Goal: Transaction & Acquisition: Purchase product/service

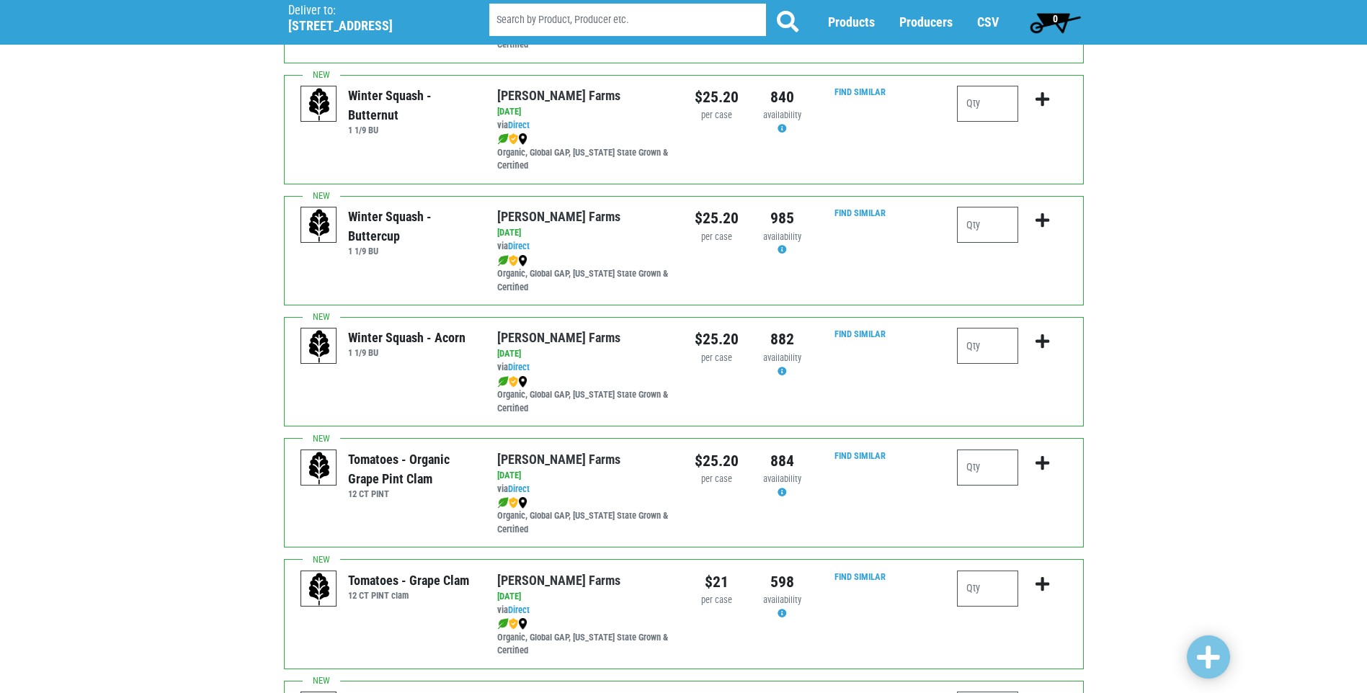
scroll to position [577, 0]
click at [1002, 464] on input "number" at bounding box center [987, 466] width 61 height 36
type input "1"
click at [1039, 456] on icon "submit" at bounding box center [1043, 462] width 14 height 16
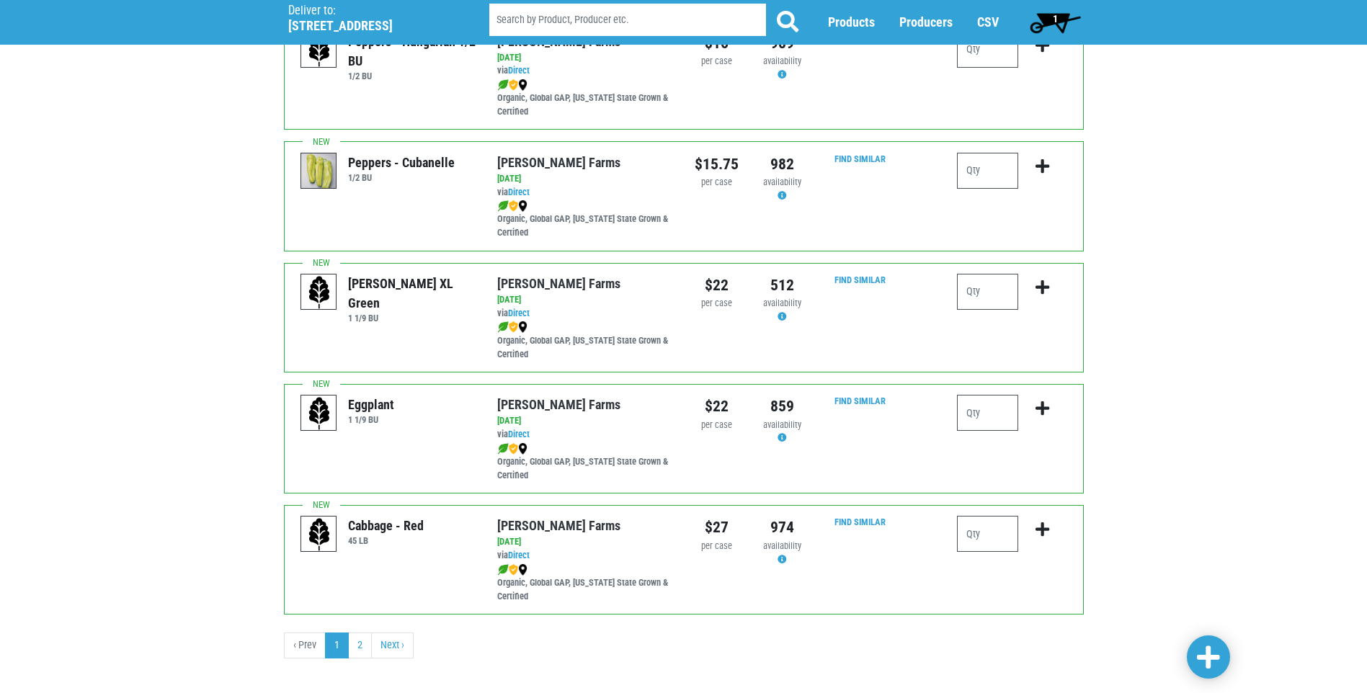
scroll to position [1977, 0]
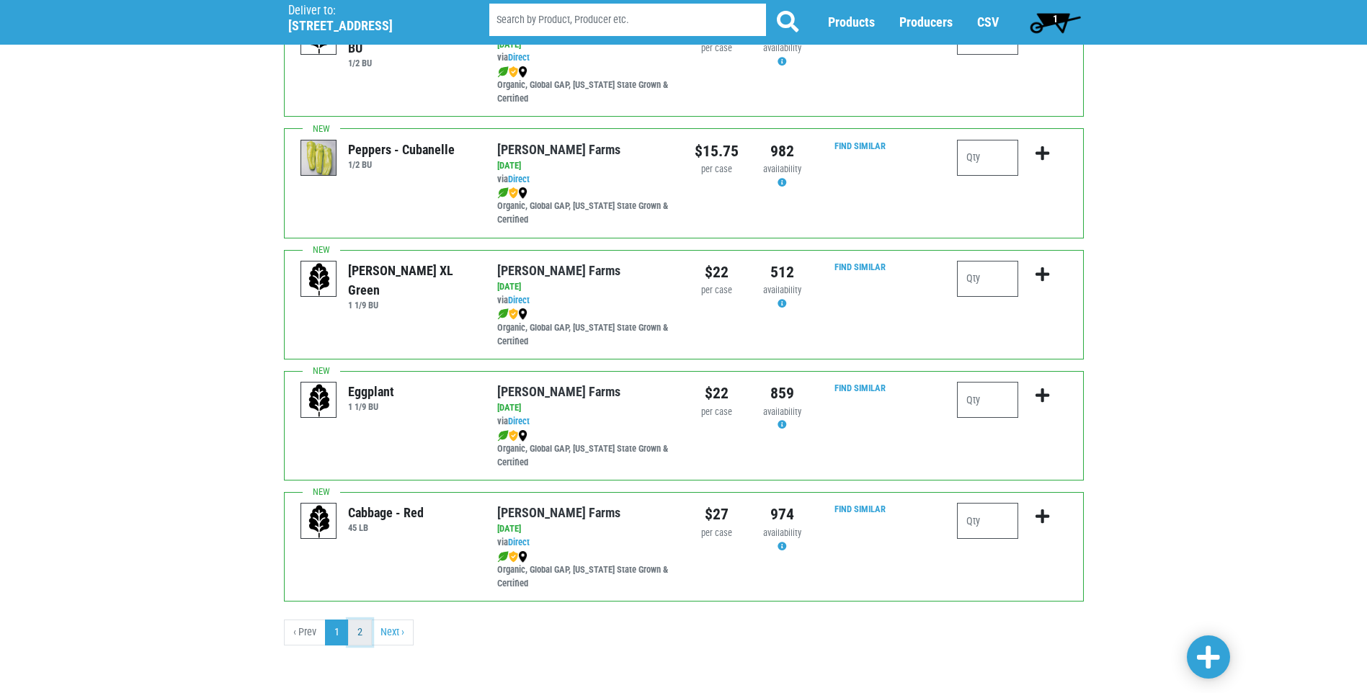
click at [365, 628] on link "2" at bounding box center [360, 633] width 24 height 26
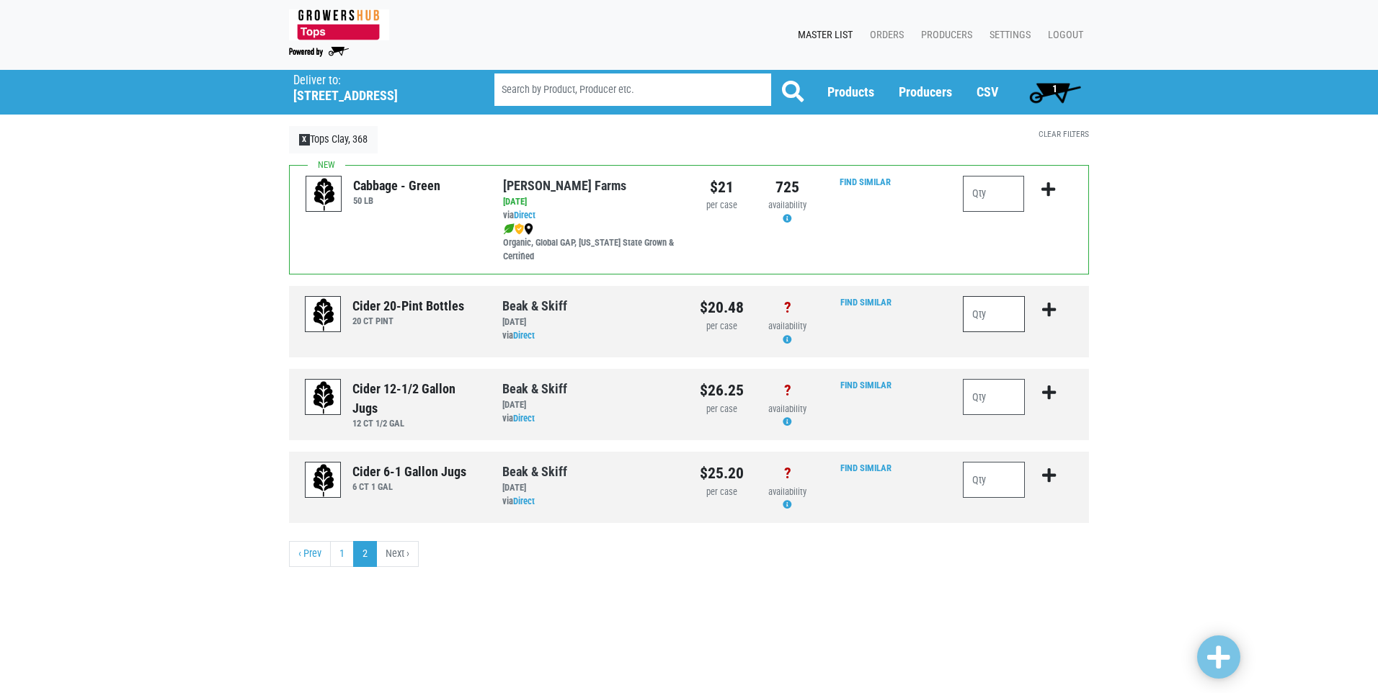
click at [982, 319] on input "number" at bounding box center [994, 314] width 62 height 36
type input "4"
click at [1052, 312] on icon "submit" at bounding box center [1049, 310] width 14 height 16
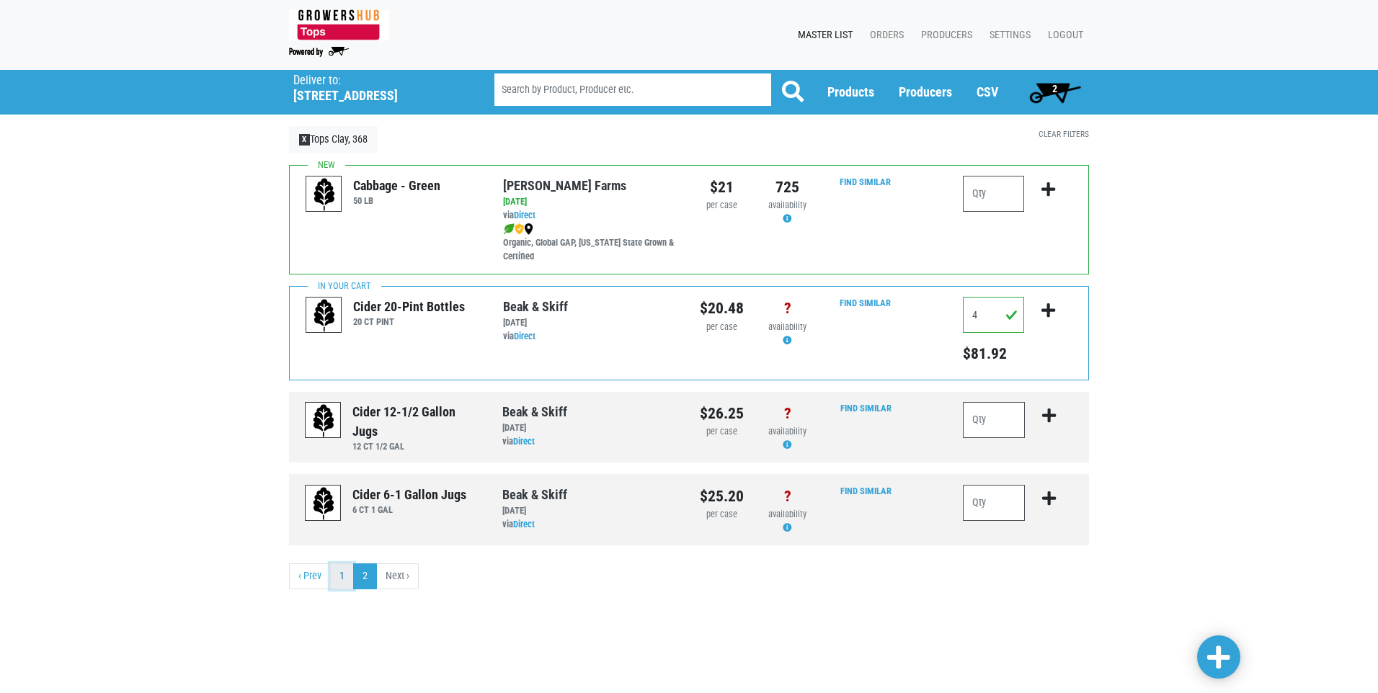
click at [337, 575] on link "1" at bounding box center [342, 577] width 24 height 26
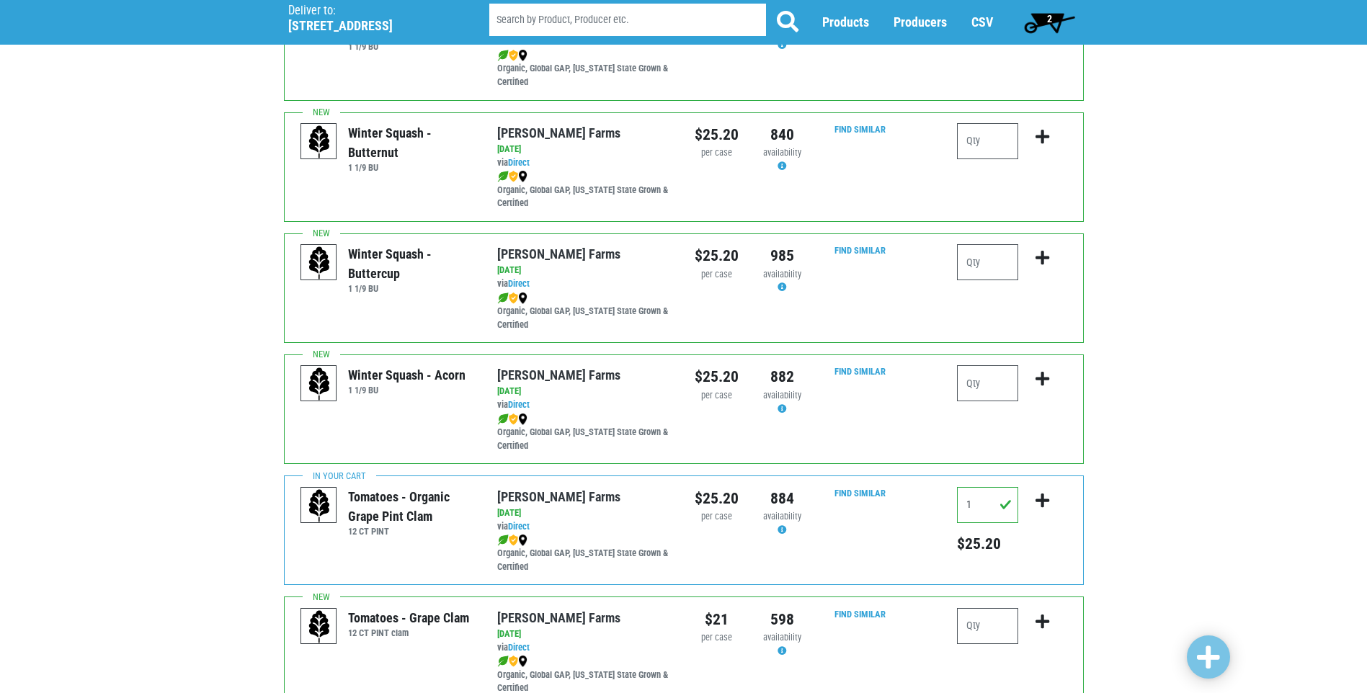
scroll to position [433, 0]
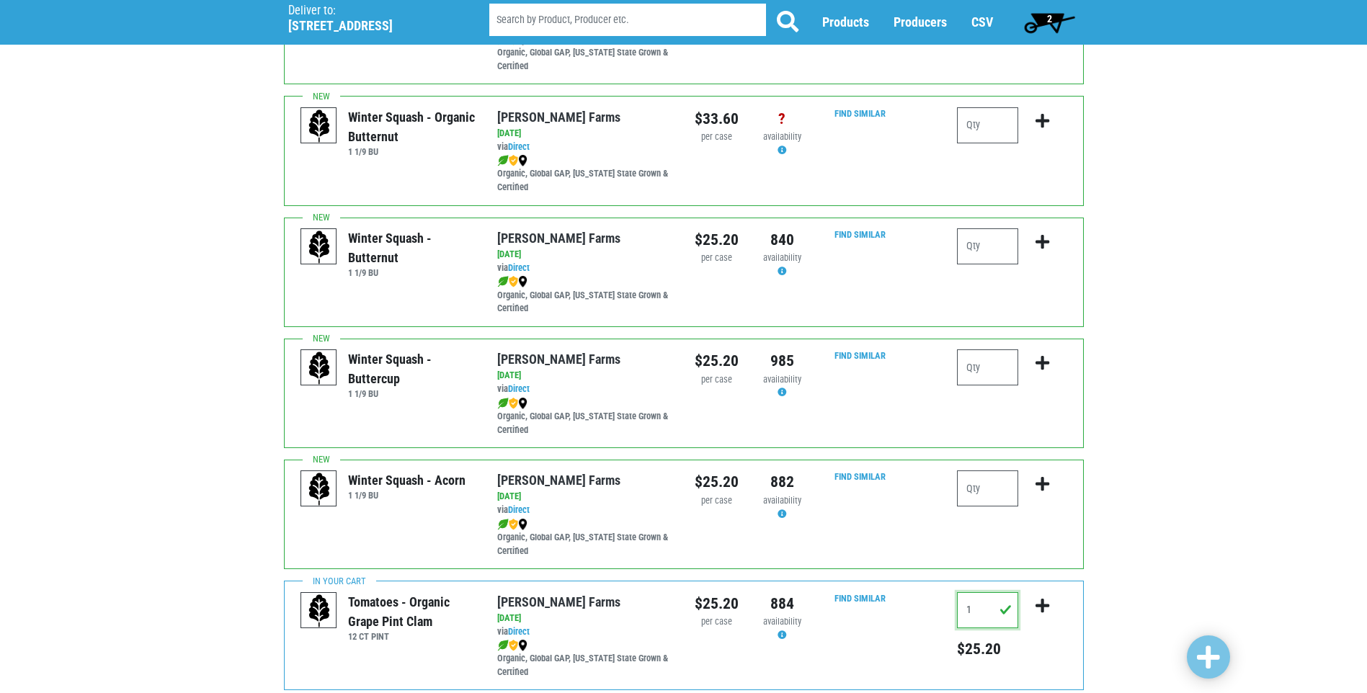
click at [975, 608] on input "1" at bounding box center [987, 611] width 61 height 36
type input "2"
click at [1048, 606] on icon "submit" at bounding box center [1043, 606] width 14 height 16
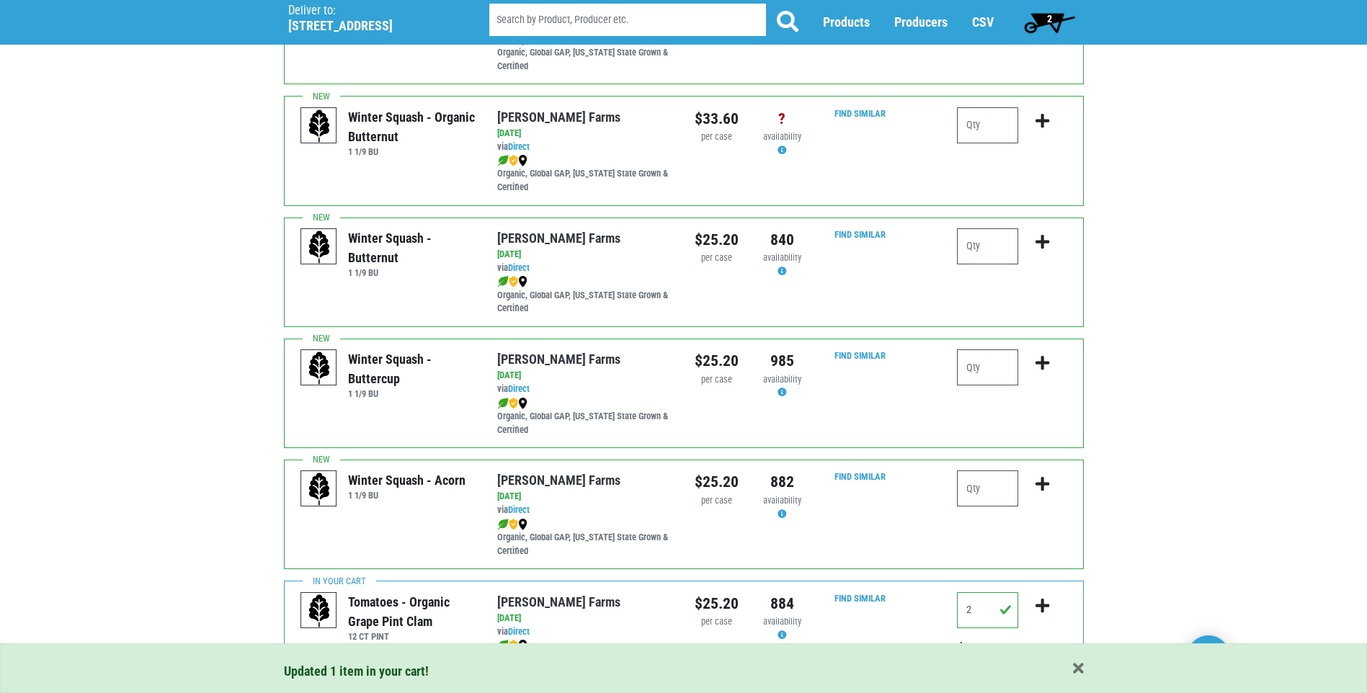
click at [1049, 16] on span "2" at bounding box center [1049, 19] width 5 height 12
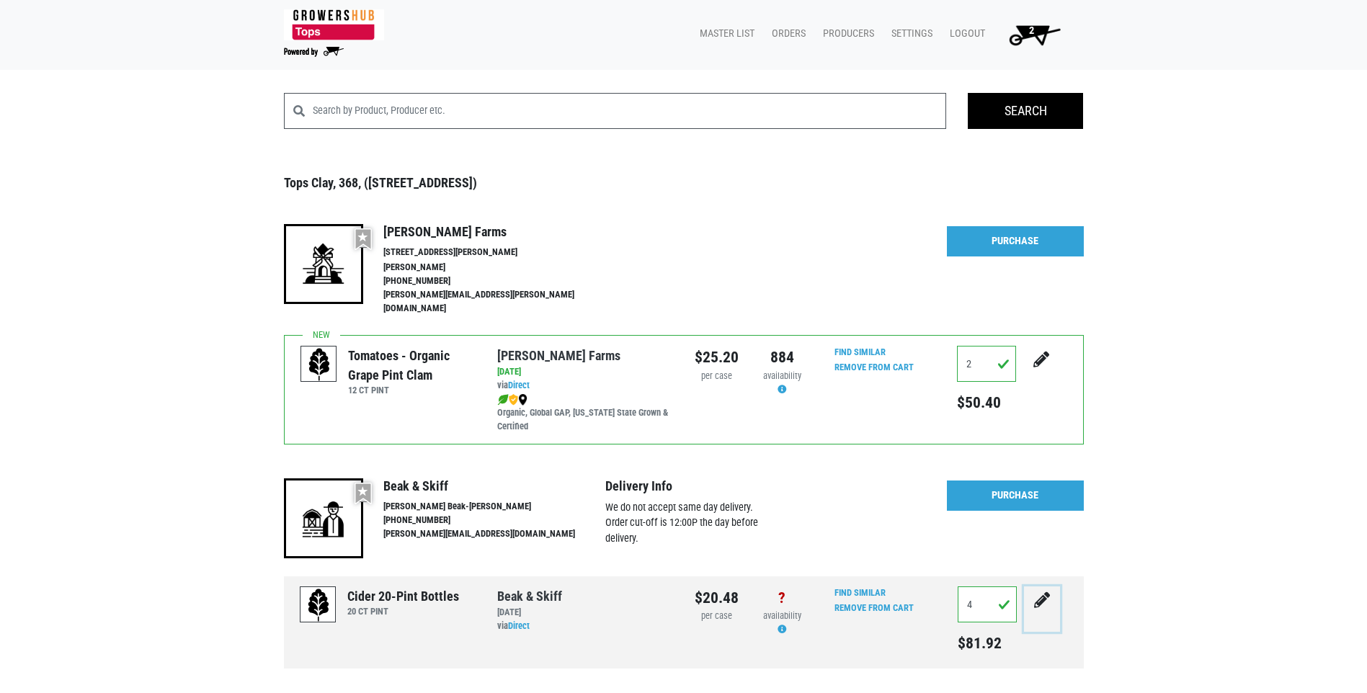
click at [1046, 593] on icon "submit" at bounding box center [1042, 601] width 16 height 16
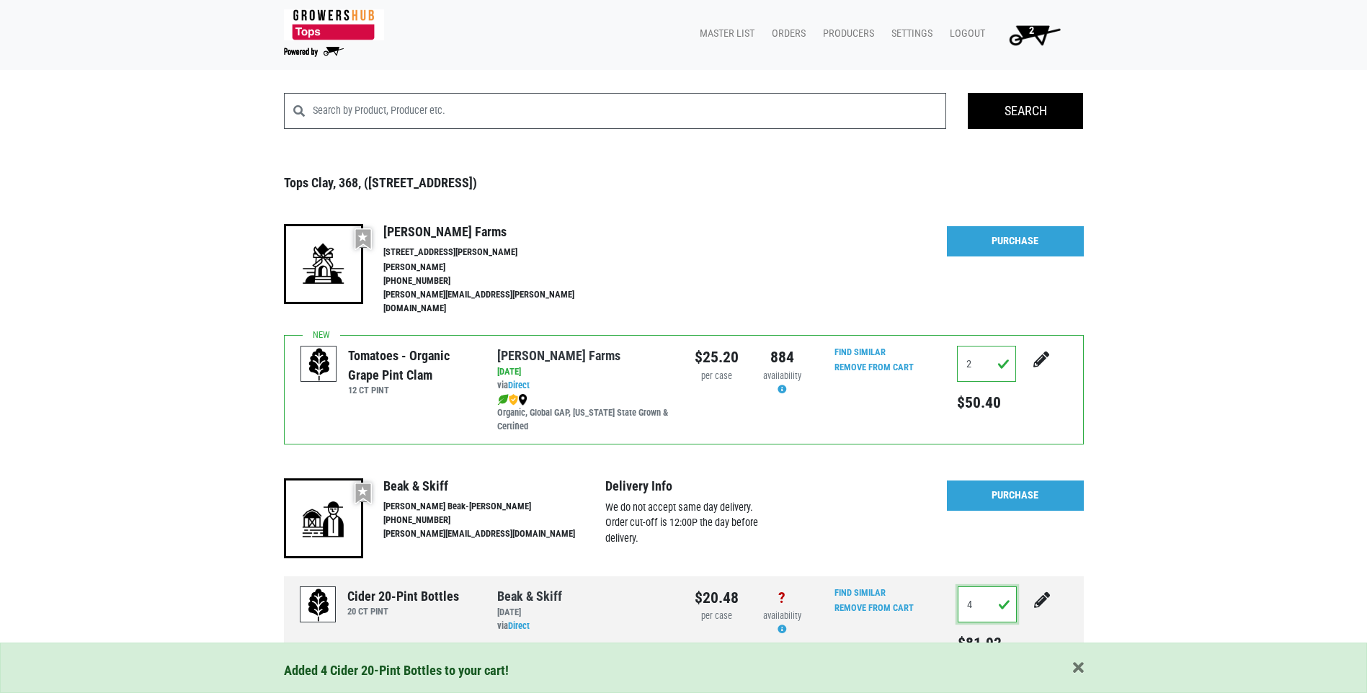
click at [1004, 592] on input "4" at bounding box center [988, 605] width 60 height 36
click at [1168, 598] on div "Added 4 Cider 20-Pint Bottles to your cart! Search Tops Clay, 368, (8417 Oswego…" at bounding box center [683, 445] width 1367 height 705
click at [1036, 593] on icon "submit" at bounding box center [1042, 601] width 16 height 16
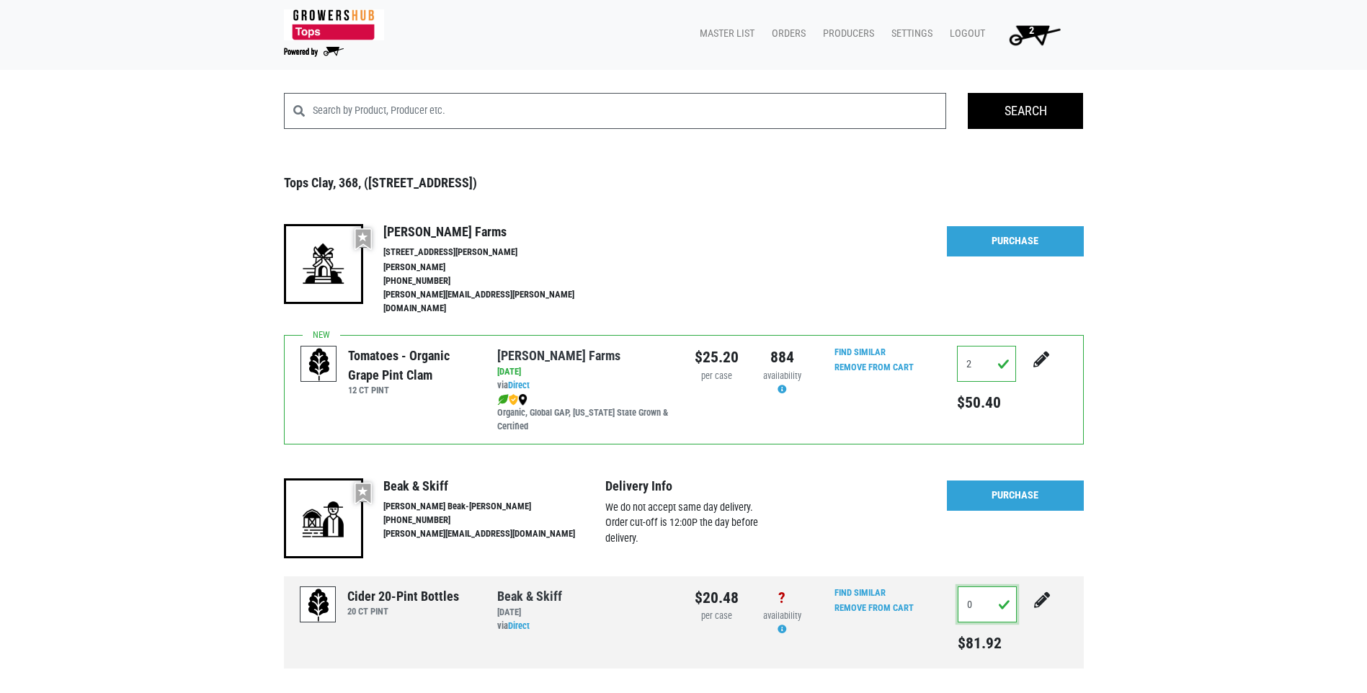
type input "0"
click at [1218, 606] on div "Search Tops Clay, 368, (8417 Oswego Rd, Baldwinsville, NY 13027, USA) Preferred…" at bounding box center [683, 445] width 1367 height 705
click at [361, 483] on input"] "checkbox" at bounding box center [363, 494] width 17 height 22
click at [355, 483] on input"] "checkbox" at bounding box center [363, 494] width 17 height 22
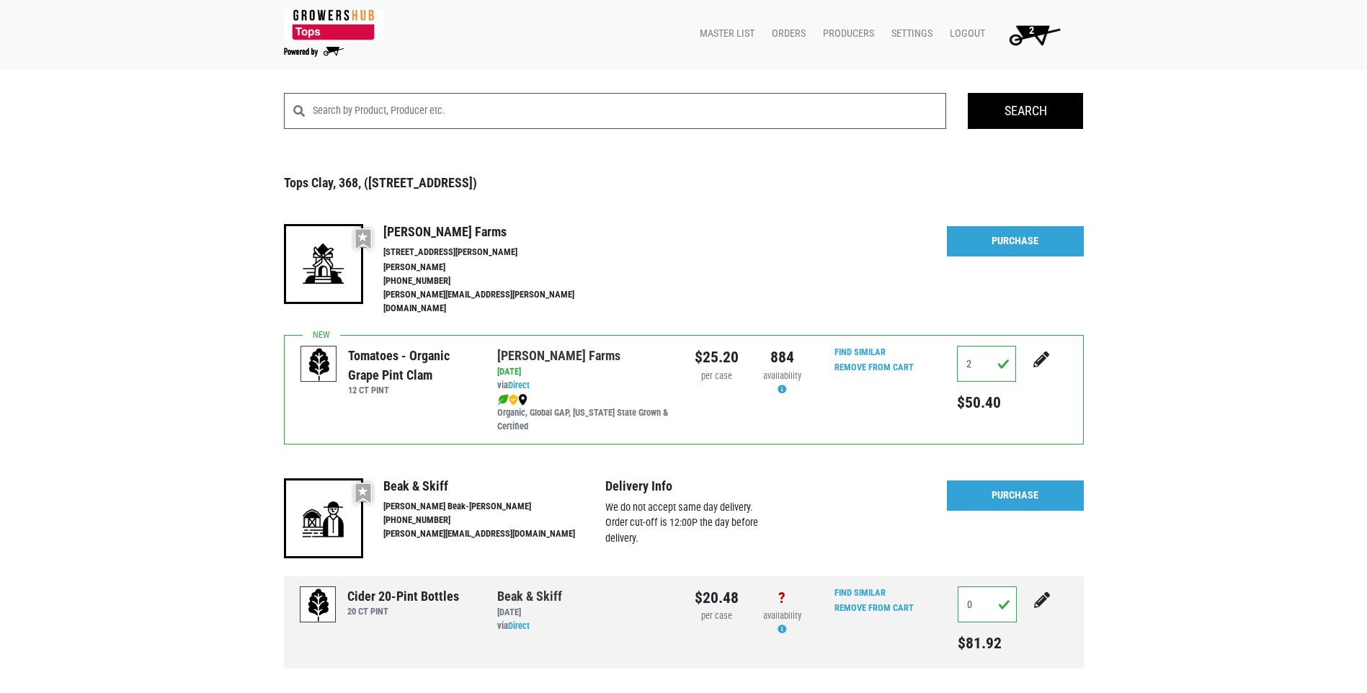
checkbox input"] "true"
click at [314, 521] on img at bounding box center [323, 518] width 79 height 79
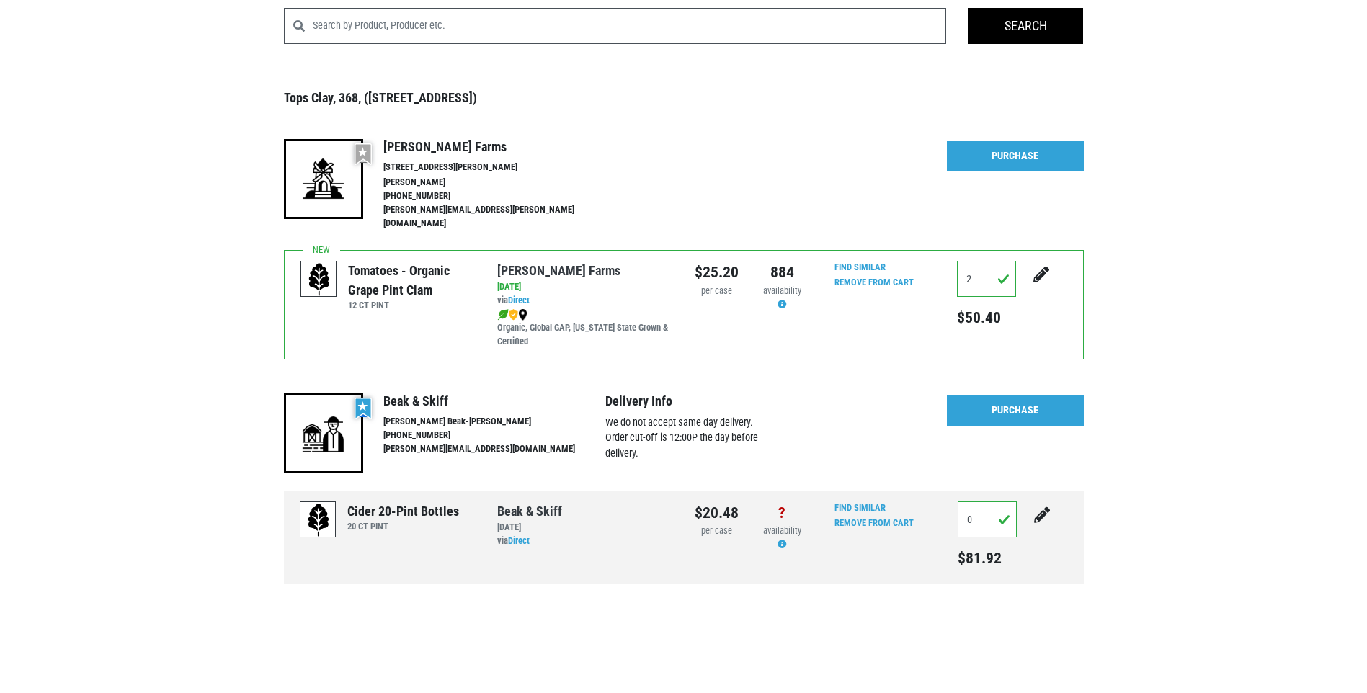
scroll to position [90, 0]
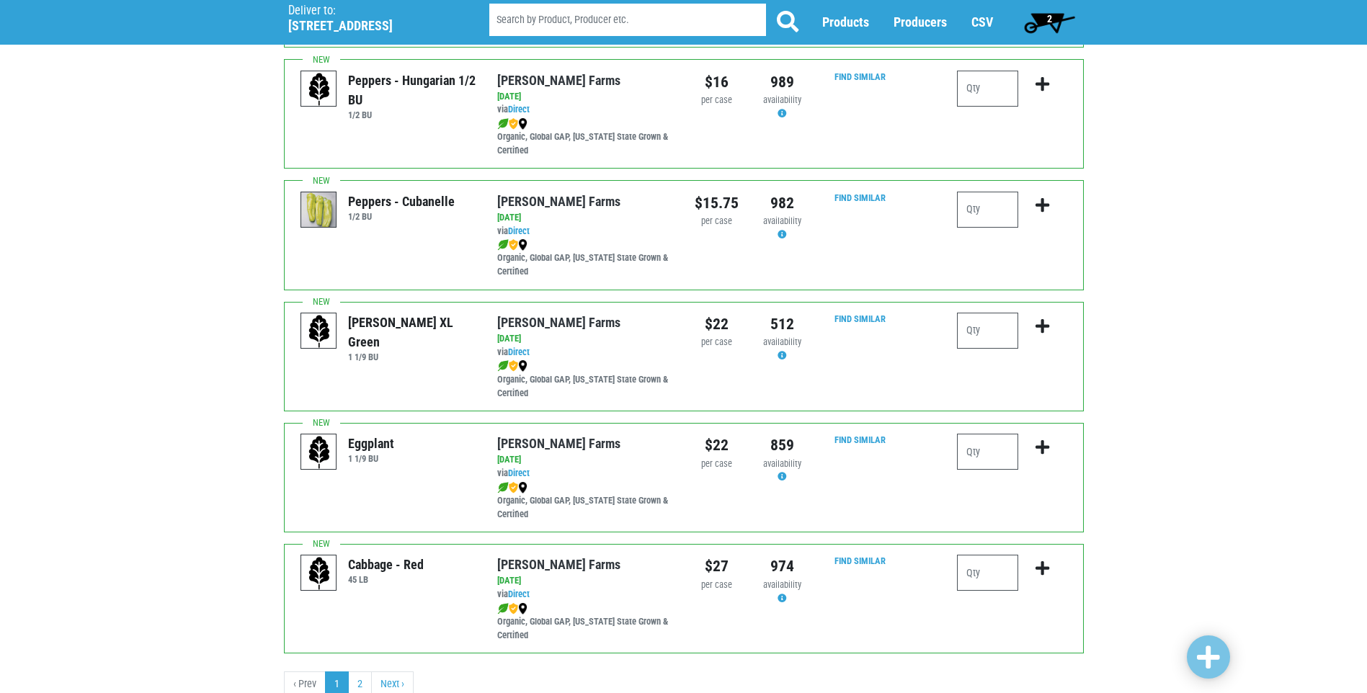
scroll to position [1946, 0]
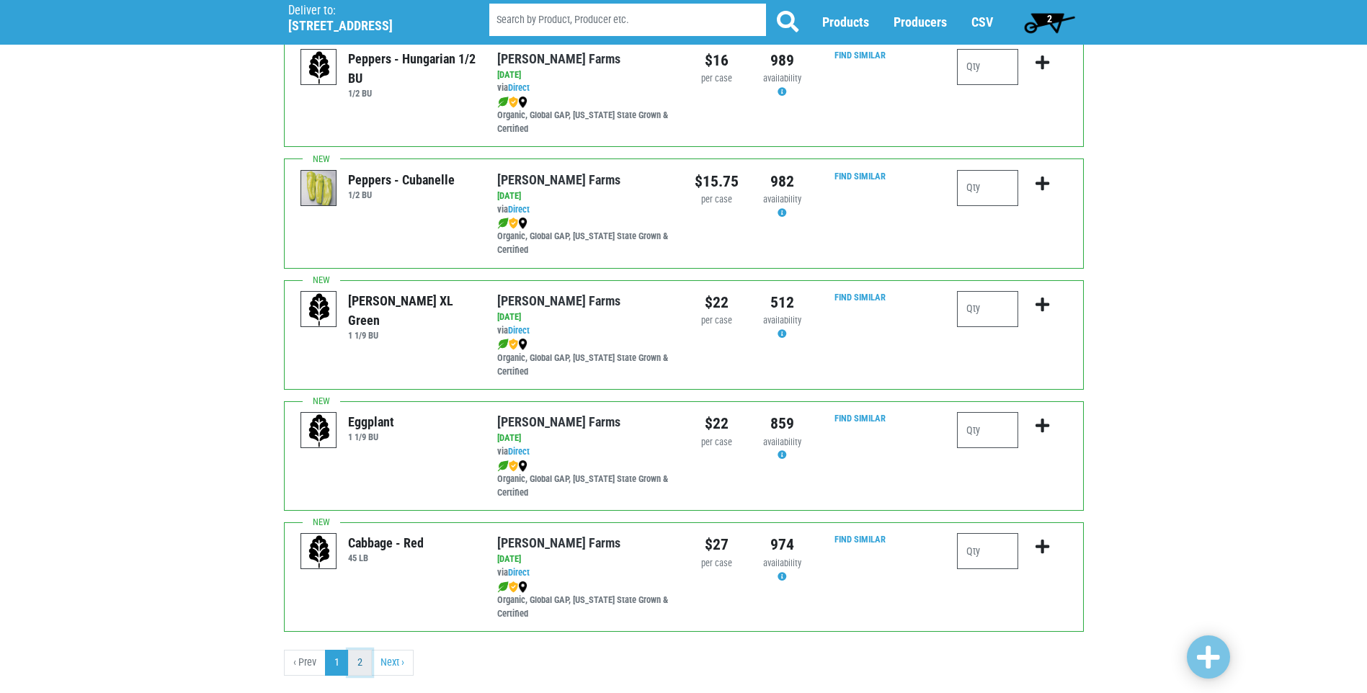
click at [358, 665] on link "2" at bounding box center [360, 663] width 24 height 26
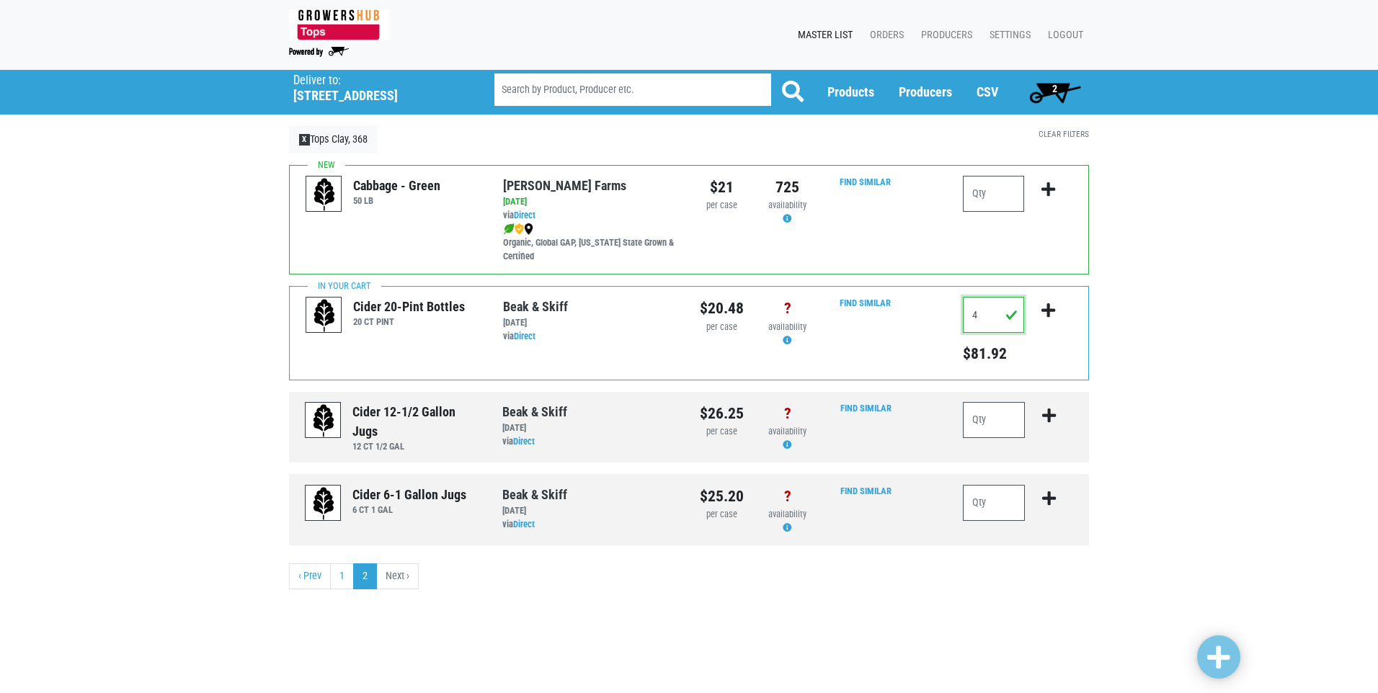
click at [1017, 316] on input "4" at bounding box center [993, 315] width 61 height 36
click at [1016, 316] on input "4" at bounding box center [993, 315] width 61 height 36
click at [1047, 304] on icon "submit" at bounding box center [1049, 311] width 14 height 16
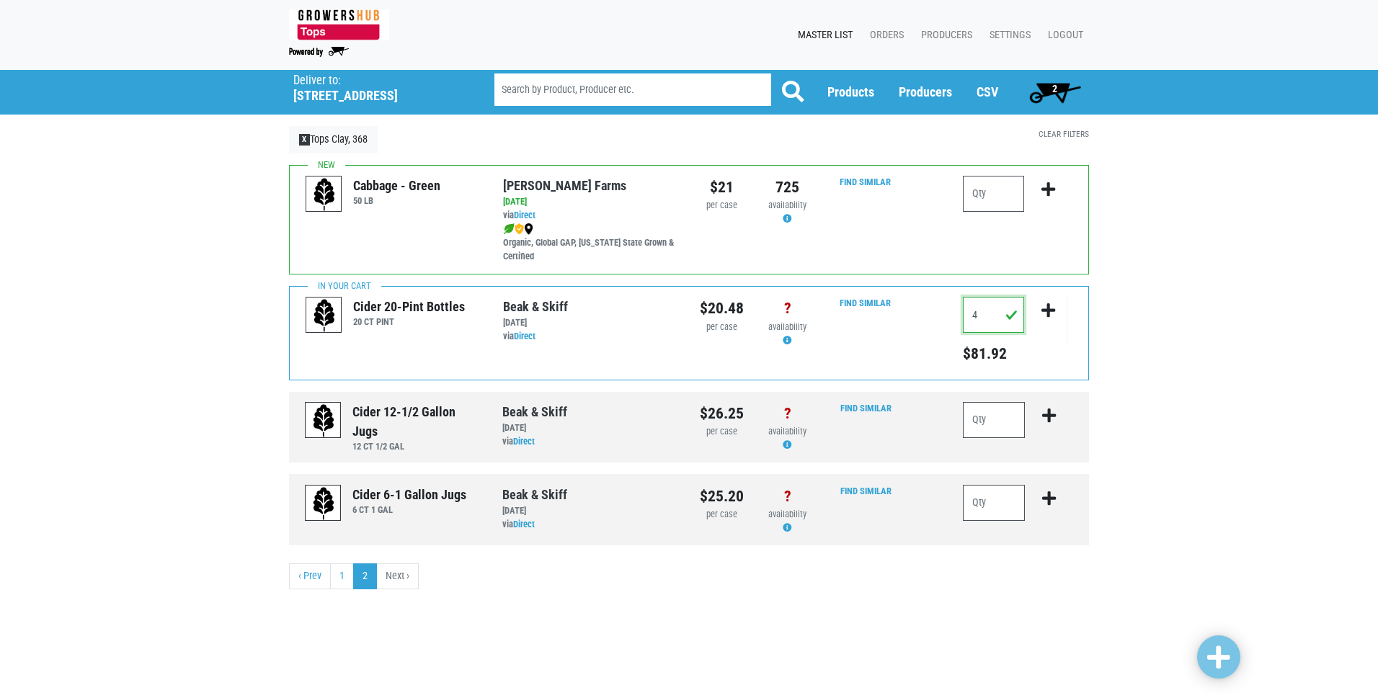
click at [982, 319] on input "4" at bounding box center [993, 315] width 61 height 36
click at [1056, 129] on link "Clear Filters" at bounding box center [1064, 134] width 50 height 10
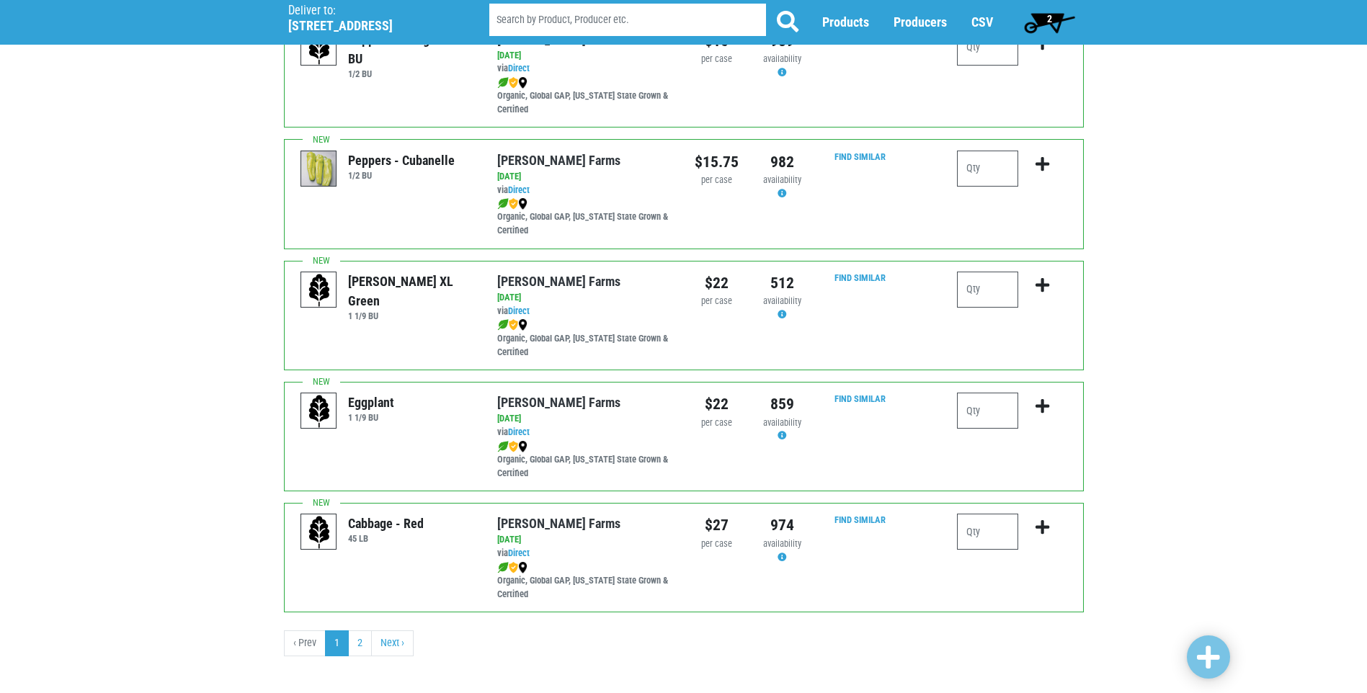
scroll to position [1977, 0]
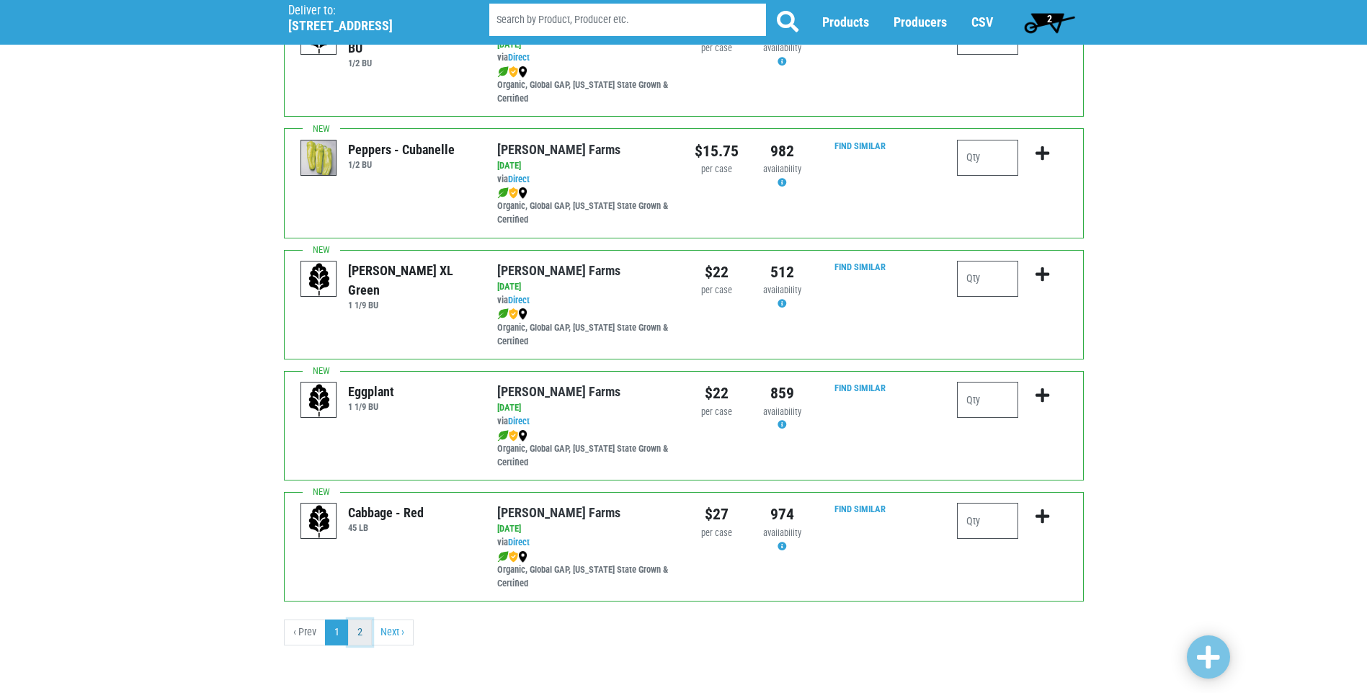
click at [371, 634] on link "2" at bounding box center [360, 633] width 24 height 26
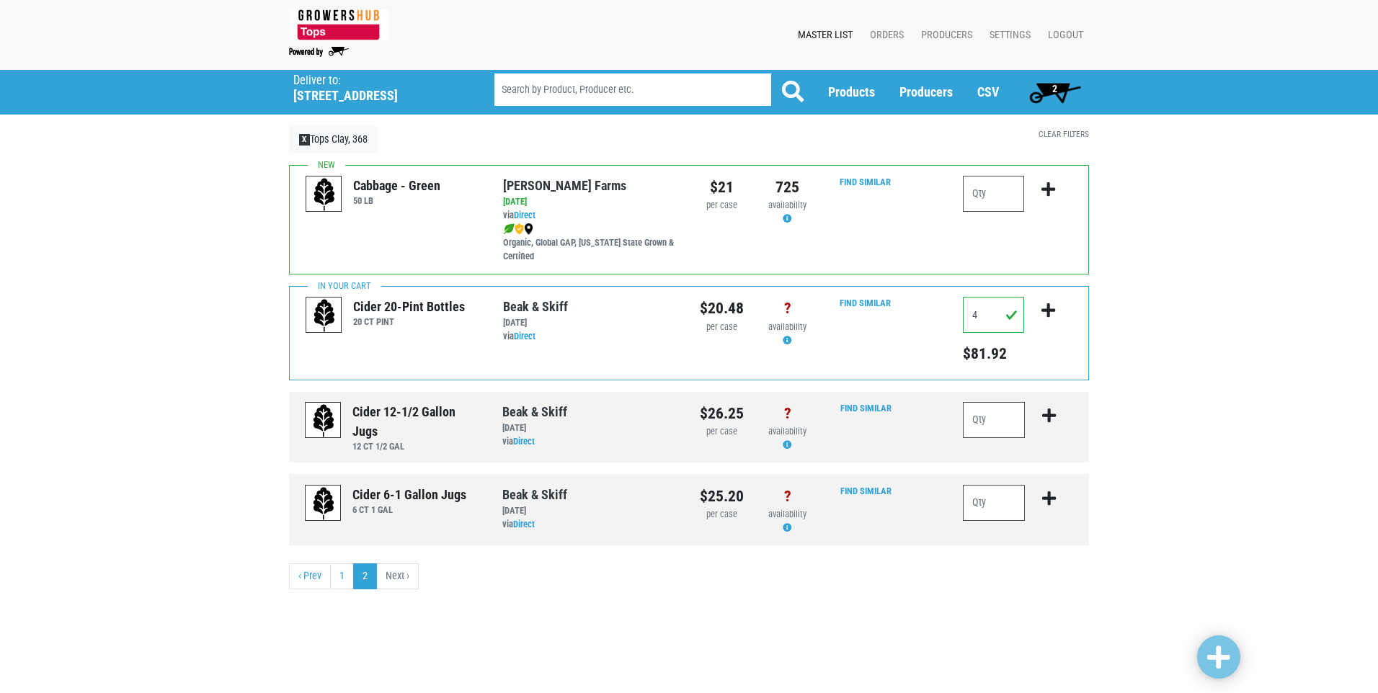
click at [1050, 90] on span "2" at bounding box center [1055, 92] width 64 height 29
